Goal: Use online tool/utility: Utilize a website feature to perform a specific function

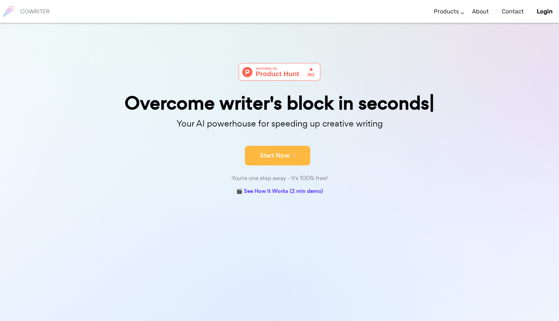
click at [288, 158] on button "Start Now" at bounding box center [277, 156] width 65 height 20
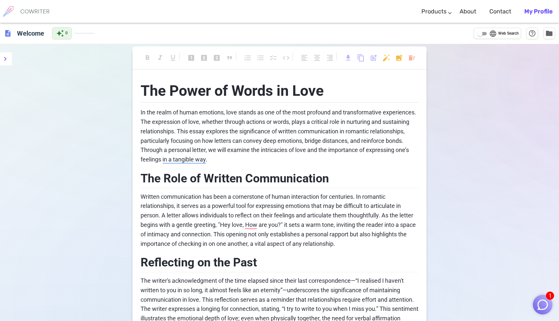
click at [232, 90] on span "The Power of Words in Love" at bounding box center [232, 90] width 183 height 17
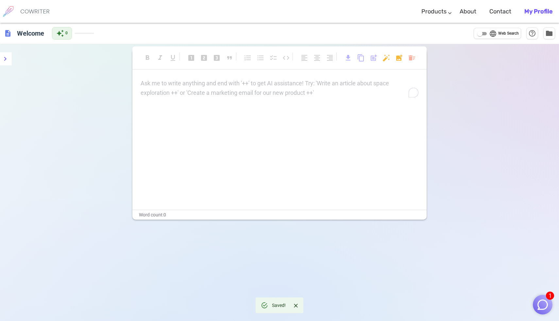
click at [232, 120] on div "Ask me to write anything and end with '++' to get AI assistance! Try: 'Write an…" at bounding box center [279, 144] width 294 height 131
click at [227, 88] on div "Ask me to write anything and end with '++' to get AI assistance! Try: 'Write an…" at bounding box center [280, 88] width 278 height 19
click at [266, 87] on p "Ask me to write anything and end with '++' to get AI assistance! Try: 'Write an…" at bounding box center [280, 83] width 278 height 9
click at [240, 124] on div "Ask me to write anything and end with '++' to get AI assistance! Try: 'Write an…" at bounding box center [279, 144] width 294 height 131
click at [8, 34] on span "description" at bounding box center [8, 33] width 8 height 8
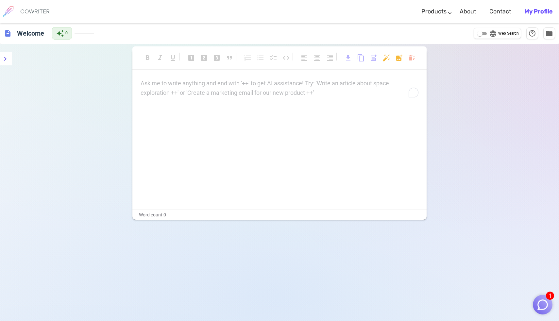
click at [11, 12] on img at bounding box center [8, 11] width 16 height 16
click at [4, 57] on icon "menu" at bounding box center [5, 59] width 2 height 4
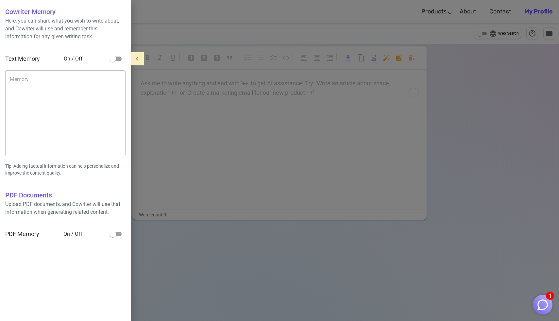
click at [261, 120] on div at bounding box center [279, 160] width 559 height 321
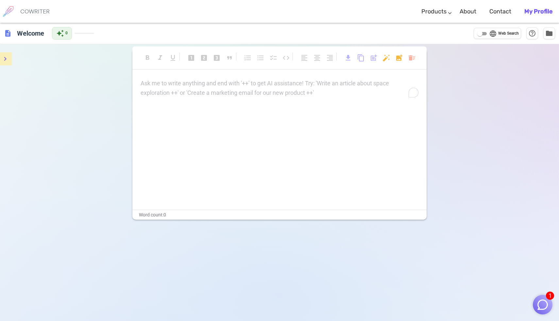
click at [271, 91] on div "Ask me to write anything and end with '++' to get AI assistance! Try: 'Write an…" at bounding box center [280, 88] width 278 height 19
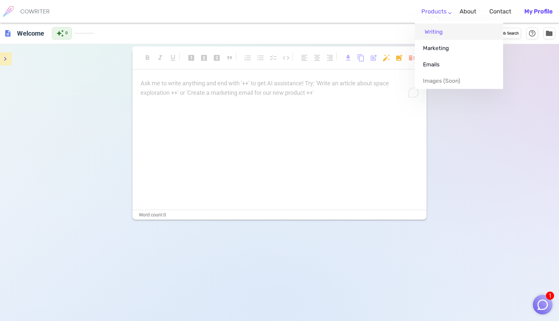
click at [444, 34] on link "Writing" at bounding box center [459, 32] width 88 height 16
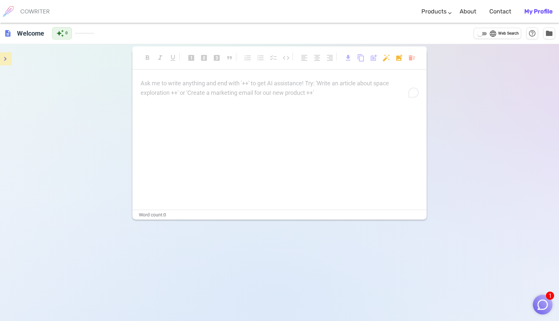
click at [26, 10] on h6 "COWRITER" at bounding box center [34, 11] width 29 height 6
